Goal: Information Seeking & Learning: Learn about a topic

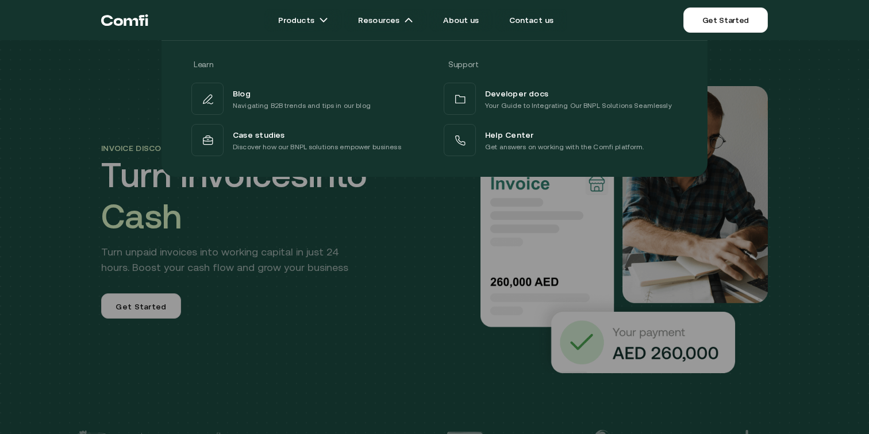
scroll to position [8, 0]
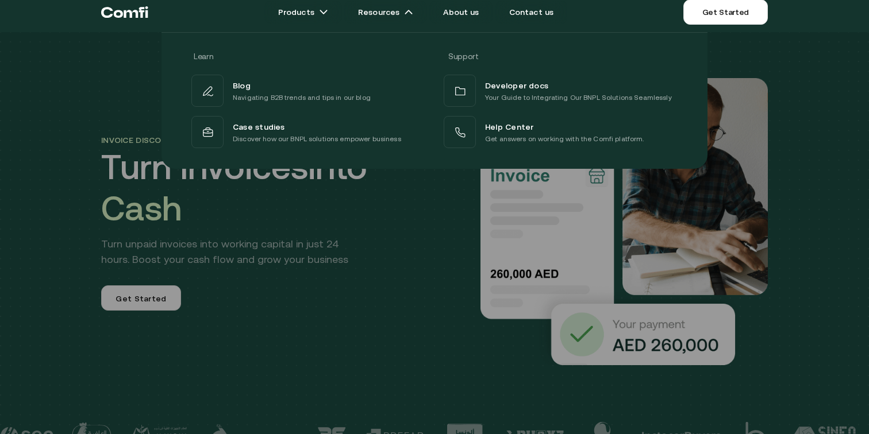
click at [384, 15] on link "Resources" at bounding box center [385, 12] width 83 height 23
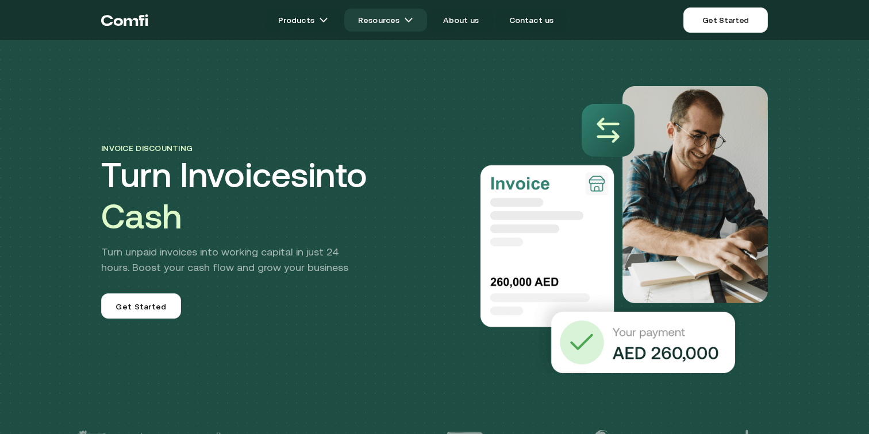
click at [391, 23] on link "Resources" at bounding box center [385, 20] width 83 height 23
click at [420, 23] on link "Resources" at bounding box center [385, 20] width 83 height 23
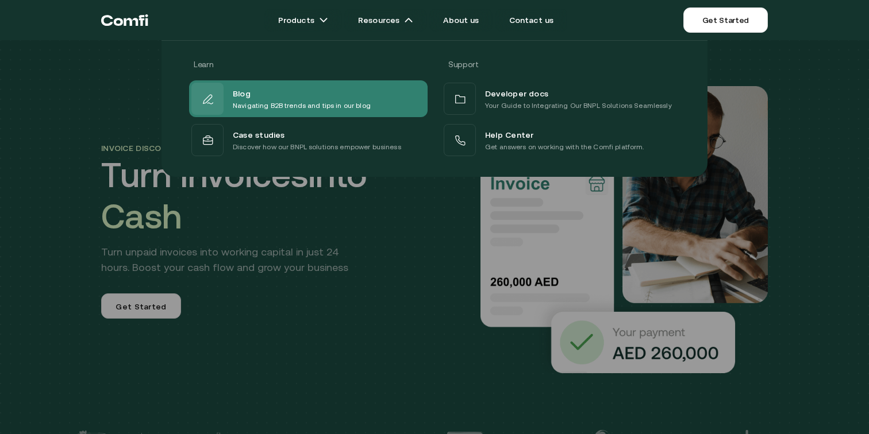
click at [236, 96] on span "Blog" at bounding box center [242, 93] width 18 height 14
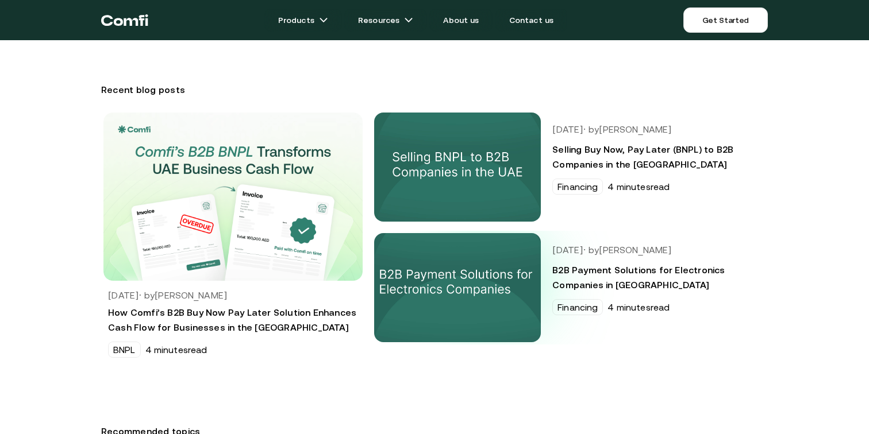
click at [488, 293] on img at bounding box center [457, 287] width 175 height 115
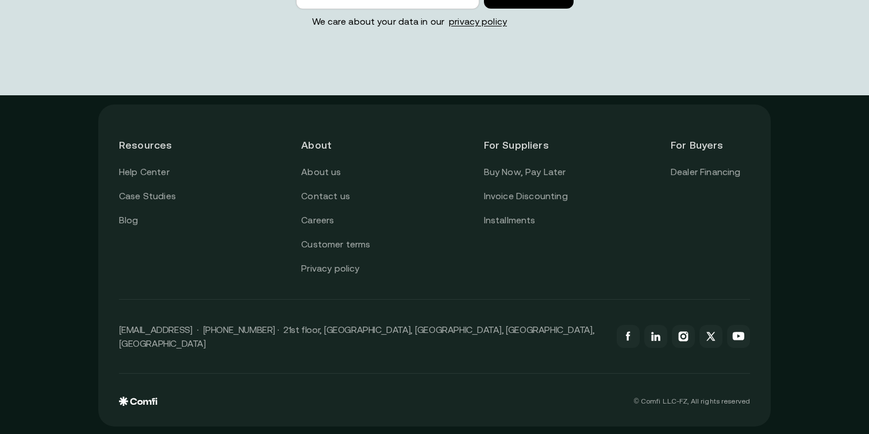
scroll to position [3918, 0]
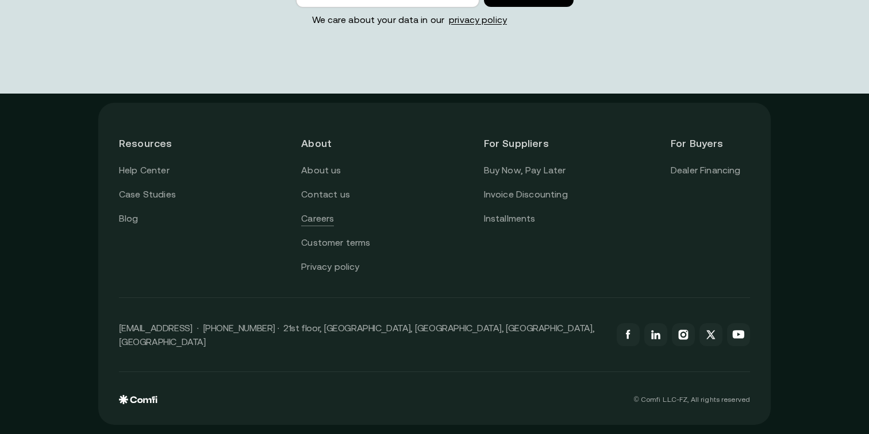
click at [326, 226] on link "Careers" at bounding box center [317, 218] width 33 height 15
